Goal: Task Accomplishment & Management: Complete application form

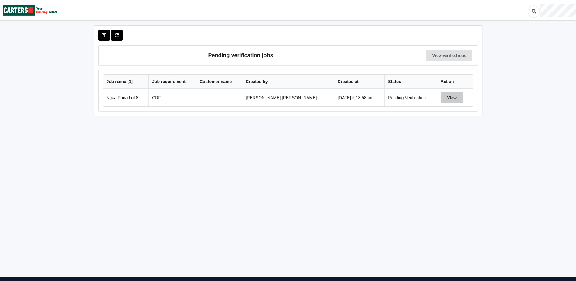
click at [443, 97] on button "View" at bounding box center [452, 97] width 22 height 11
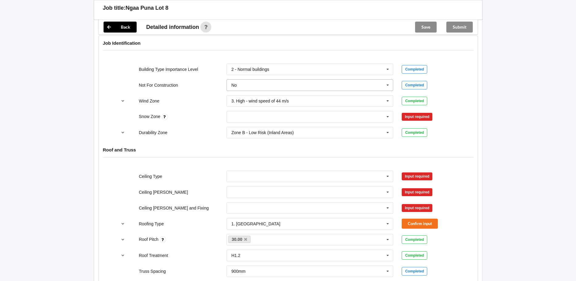
scroll to position [222, 0]
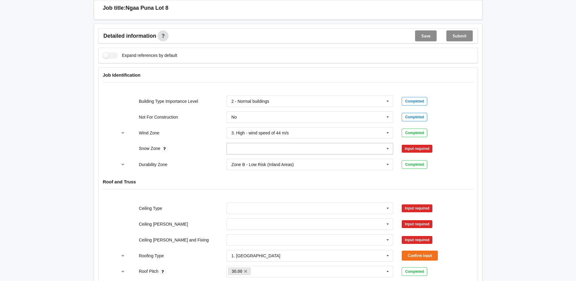
click at [317, 143] on div "N0 N1 N2 N3 N4 N5 None" at bounding box center [310, 149] width 176 height 20
click at [316, 148] on input "text" at bounding box center [310, 148] width 166 height 11
click at [306, 162] on div "N0" at bounding box center [310, 159] width 166 height 11
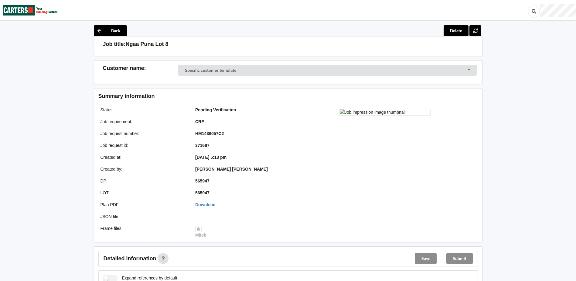
scroll to position [283, 0]
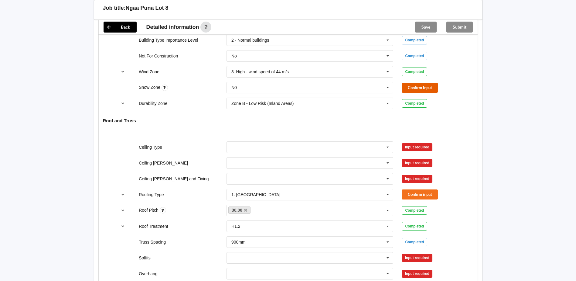
click at [426, 90] on button "Confirm input" at bounding box center [420, 88] width 36 height 10
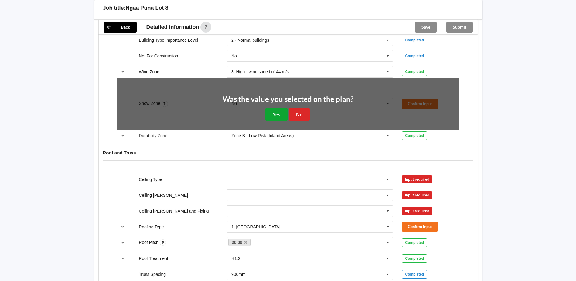
click at [276, 119] on button "Yes" at bounding box center [276, 114] width 22 height 12
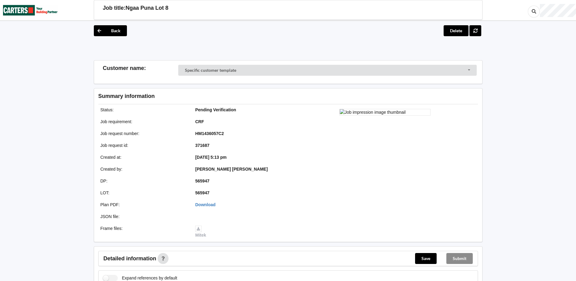
scroll to position [142, 0]
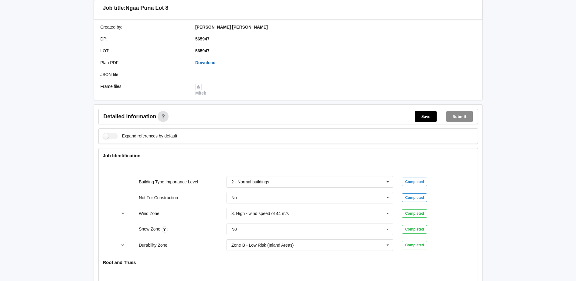
click at [207, 64] on link "Download" at bounding box center [205, 62] width 20 height 5
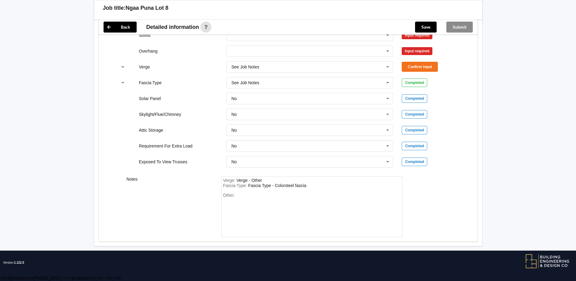
scroll to position [364, 0]
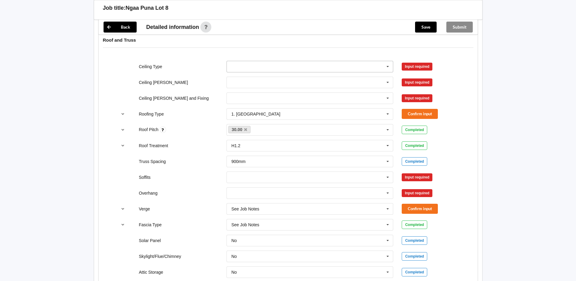
click at [279, 66] on input "text" at bounding box center [310, 66] width 166 height 11
drag, startPoint x: 251, startPoint y: 111, endPoint x: 250, endPoint y: 92, distance: 19.1
click at [250, 107] on div "13mm Gib" at bounding box center [310, 111] width 166 height 11
click at [251, 82] on input "text" at bounding box center [310, 82] width 166 height 11
drag, startPoint x: 251, startPoint y: 106, endPoint x: 251, endPoint y: 94, distance: 11.2
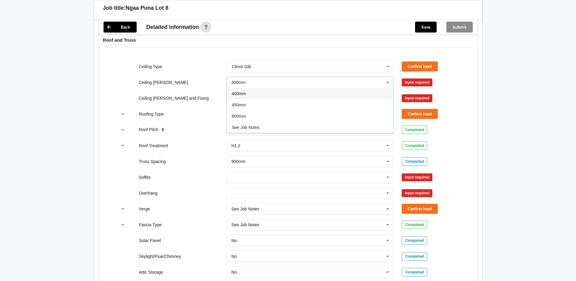
click at [251, 104] on div "450mm" at bounding box center [310, 104] width 166 height 11
click at [250, 97] on input "text" at bounding box center [310, 98] width 166 height 11
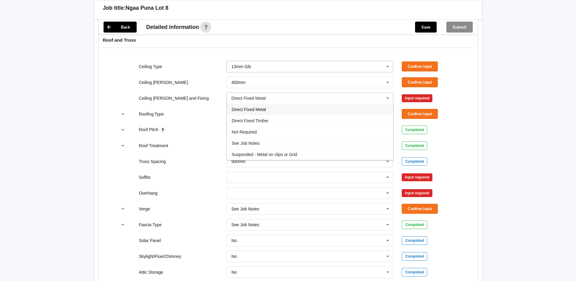
drag, startPoint x: 255, startPoint y: 110, endPoint x: 392, endPoint y: 68, distance: 143.3
click at [256, 110] on span "Direct Fixed Metal" at bounding box center [249, 109] width 34 height 5
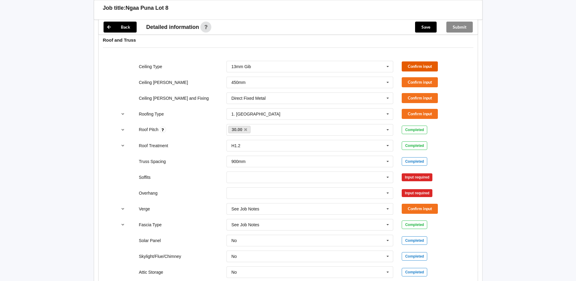
click at [424, 66] on button "Confirm input" at bounding box center [420, 66] width 36 height 10
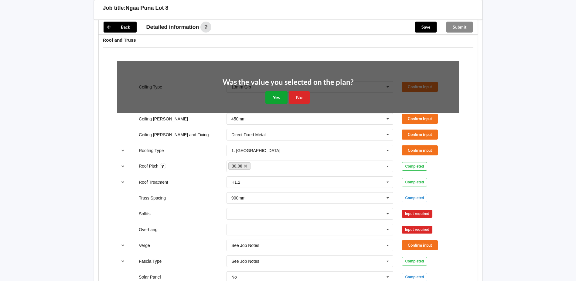
drag, startPoint x: 274, startPoint y: 96, endPoint x: 399, endPoint y: 84, distance: 125.1
click at [276, 96] on button "Yes" at bounding box center [276, 97] width 22 height 12
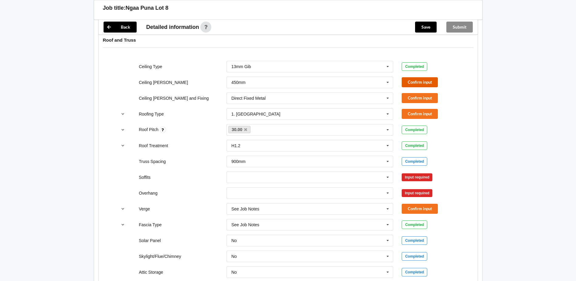
click at [409, 80] on button "Confirm input" at bounding box center [420, 82] width 36 height 10
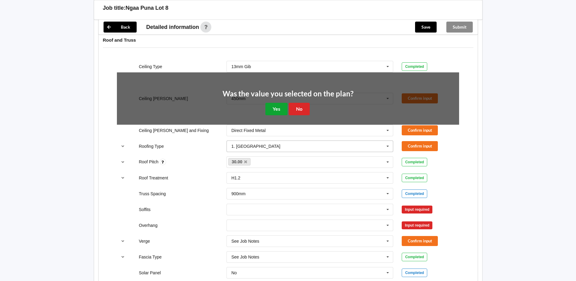
drag, startPoint x: 286, startPoint y: 110, endPoint x: 290, endPoint y: 109, distance: 4.1
click at [286, 110] on button "Yes" at bounding box center [276, 109] width 22 height 12
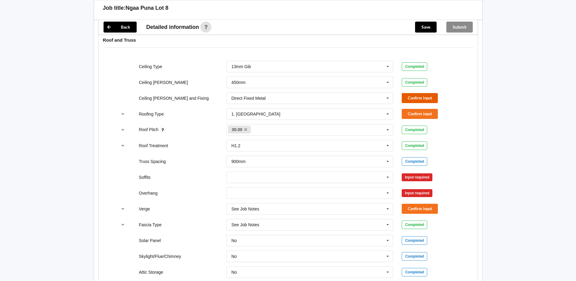
click at [410, 97] on button "Confirm input" at bounding box center [420, 98] width 36 height 10
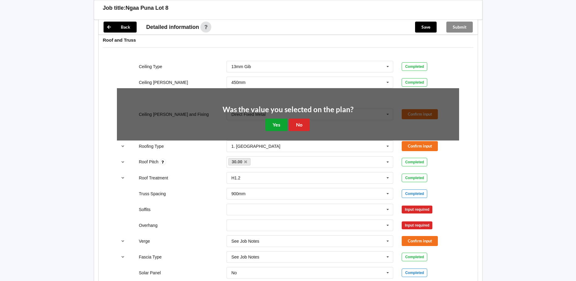
click at [279, 126] on button "Yes" at bounding box center [276, 124] width 22 height 12
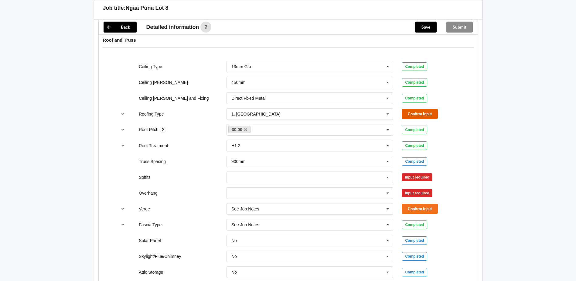
click at [427, 111] on button "Confirm input" at bounding box center [420, 114] width 36 height 10
click at [278, 175] on input "text" at bounding box center [310, 177] width 166 height 11
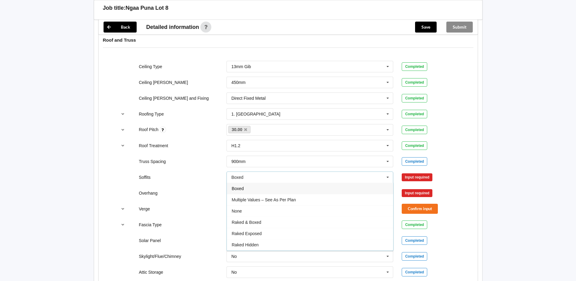
click at [273, 200] on span "Multiple Values – See As Per Plan" at bounding box center [264, 199] width 64 height 5
click at [276, 193] on input "text" at bounding box center [310, 192] width 166 height 11
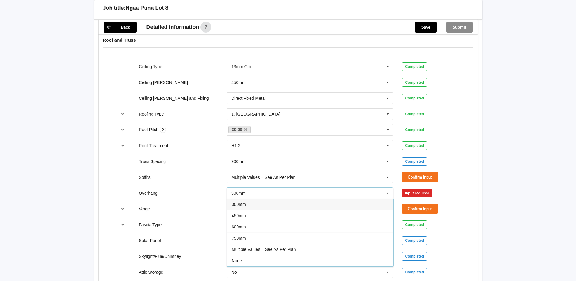
drag, startPoint x: 270, startPoint y: 248, endPoint x: 403, endPoint y: 187, distance: 146.4
click at [272, 248] on span "Multiple Values – See As Per Plan" at bounding box center [264, 249] width 64 height 5
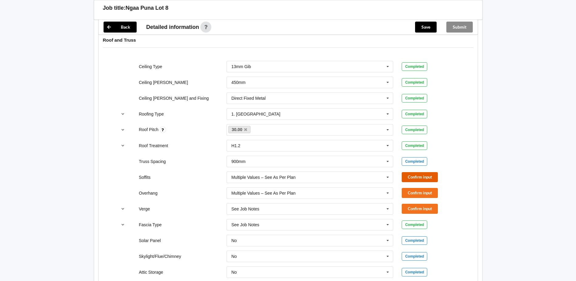
click at [420, 175] on button "Confirm input" at bounding box center [420, 177] width 36 height 10
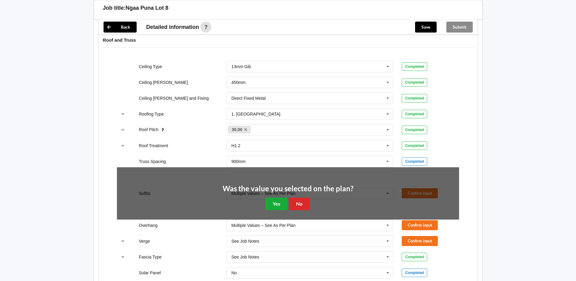
drag, startPoint x: 265, startPoint y: 203, endPoint x: 271, endPoint y: 204, distance: 5.8
click at [268, 203] on div "Was the value you selected on the plan? Yes No" at bounding box center [288, 197] width 131 height 25
click at [272, 203] on button "Yes" at bounding box center [276, 203] width 22 height 12
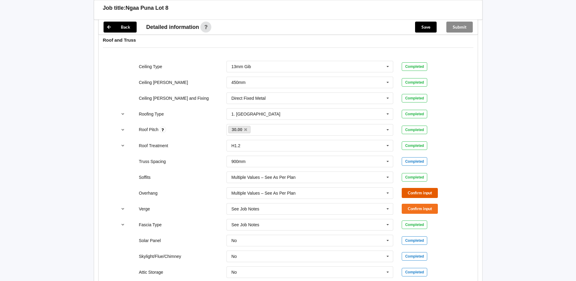
drag, startPoint x: 424, startPoint y: 193, endPoint x: 419, endPoint y: 194, distance: 4.8
click at [419, 194] on button "Confirm input" at bounding box center [420, 193] width 36 height 10
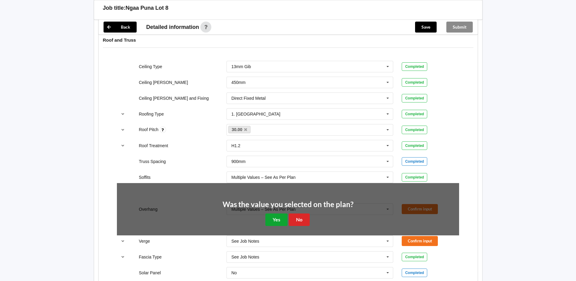
click at [283, 217] on button "Yes" at bounding box center [276, 219] width 22 height 12
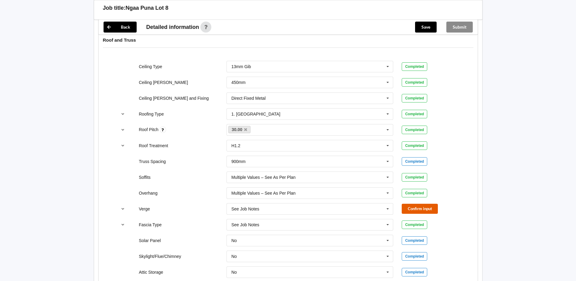
drag, startPoint x: 414, startPoint y: 210, endPoint x: 396, endPoint y: 218, distance: 19.0
click at [412, 210] on button "Confirm input" at bounding box center [420, 209] width 36 height 10
click at [284, 208] on input "text" at bounding box center [310, 208] width 166 height 11
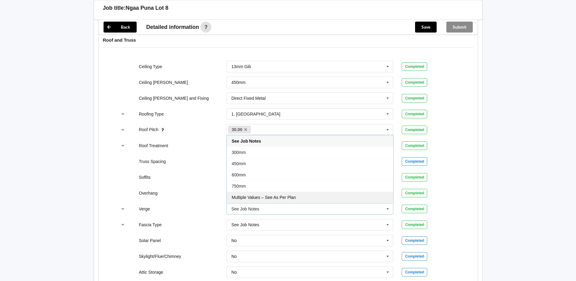
click at [243, 198] on span "Multiple Values – See As Per Plan" at bounding box center [264, 197] width 64 height 5
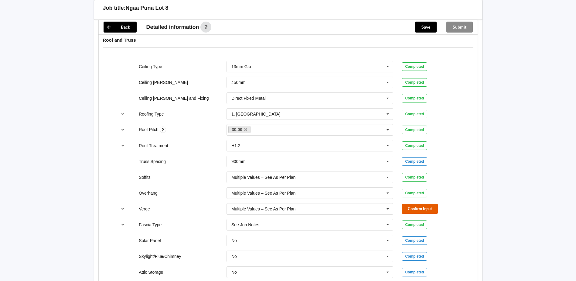
click at [416, 207] on button "Confirm input" at bounding box center [420, 209] width 36 height 10
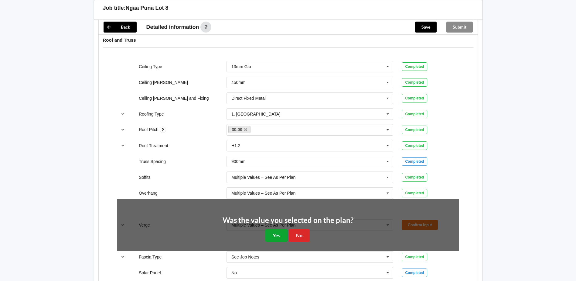
click at [282, 236] on button "Yes" at bounding box center [276, 235] width 22 height 12
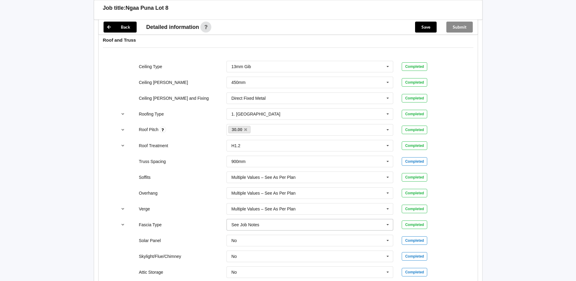
click at [273, 228] on input "text" at bounding box center [310, 224] width 166 height 11
type input "Interline 185"
click at [257, 216] on b "Interline 185" at bounding box center [251, 213] width 25 height 5
click at [409, 221] on button "Confirm input" at bounding box center [420, 224] width 36 height 10
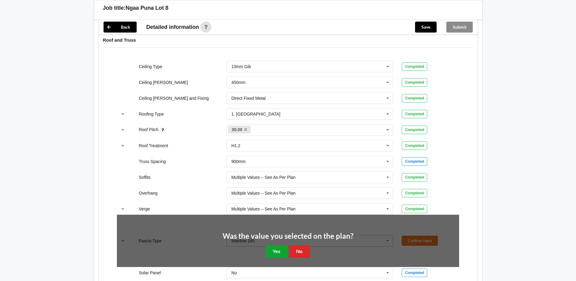
click at [282, 256] on button "Yes" at bounding box center [276, 251] width 22 height 12
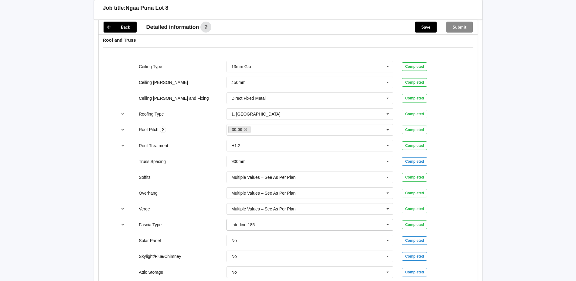
scroll to position [495, 0]
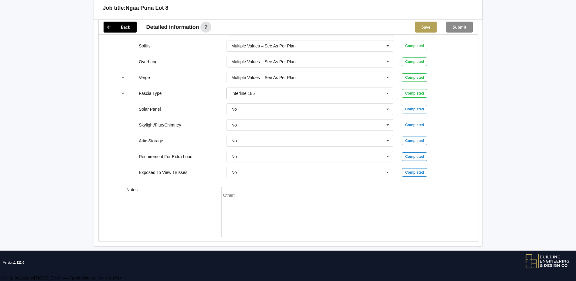
click at [428, 24] on button "Save" at bounding box center [426, 27] width 22 height 11
click at [459, 26] on button "Submit" at bounding box center [459, 27] width 26 height 11
